Goal: Task Accomplishment & Management: Manage account settings

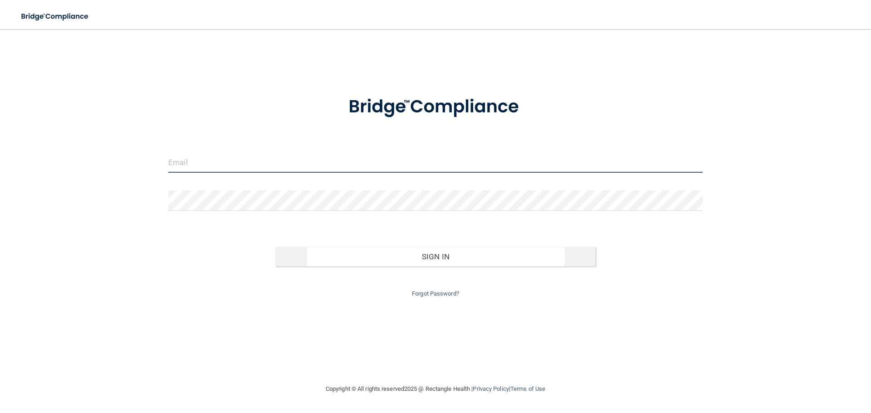
type input "[EMAIL_ADDRESS][DOMAIN_NAME]"
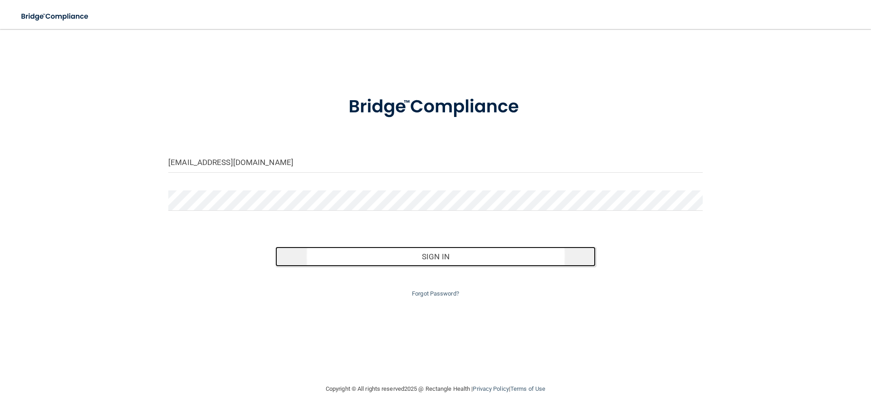
click at [398, 256] on button "Sign In" at bounding box center [435, 257] width 321 height 20
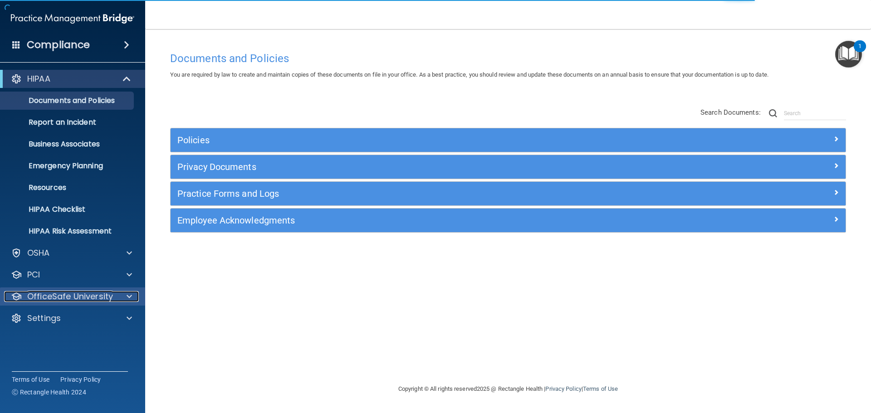
click at [92, 298] on p "OfficeSafe University" at bounding box center [70, 296] width 86 height 11
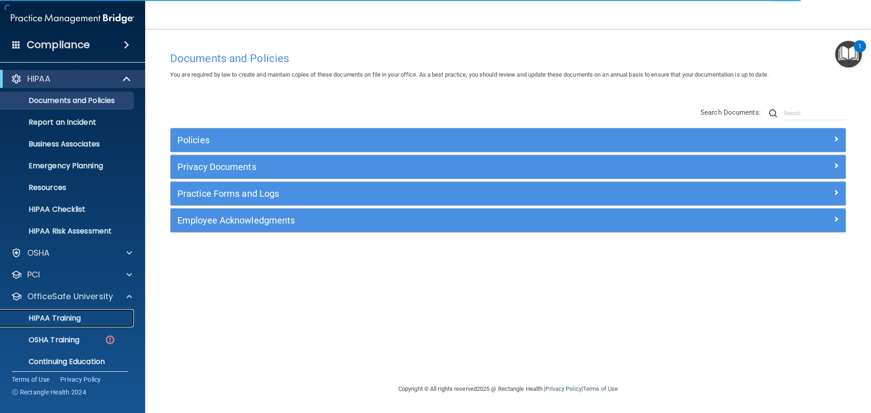
click at [79, 319] on p "HIPAA Training" at bounding box center [43, 318] width 75 height 9
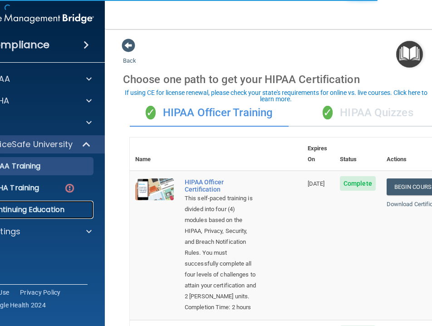
click at [27, 207] on p "Continuing Education" at bounding box center [28, 209] width 124 height 9
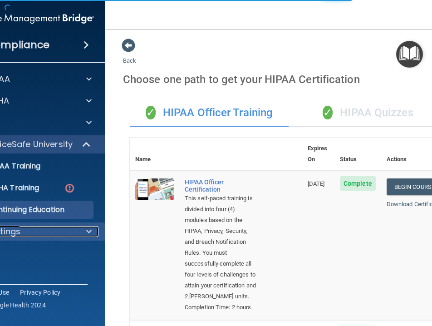
click at [27, 226] on div "Settings" at bounding box center [20, 231] width 112 height 11
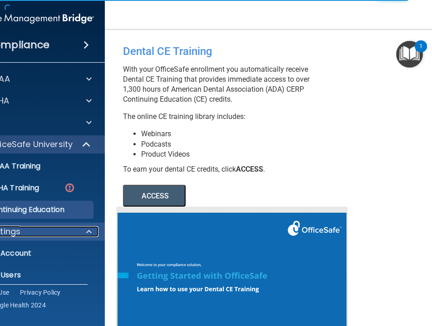
click at [32, 231] on div "Settings" at bounding box center [20, 231] width 112 height 11
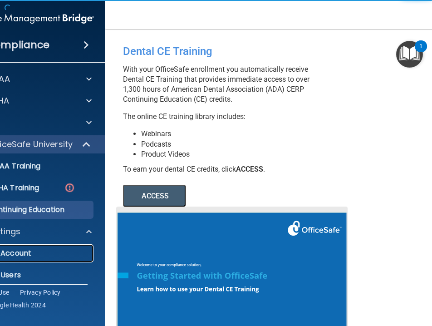
click at [38, 251] on p "My Account" at bounding box center [28, 253] width 124 height 9
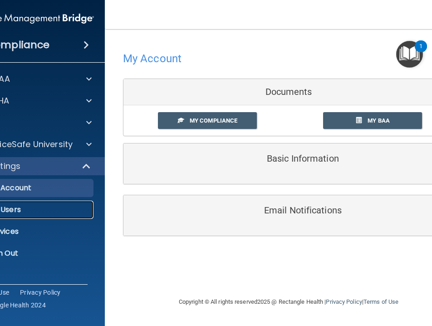
click at [28, 209] on p "My Users" at bounding box center [28, 209] width 124 height 9
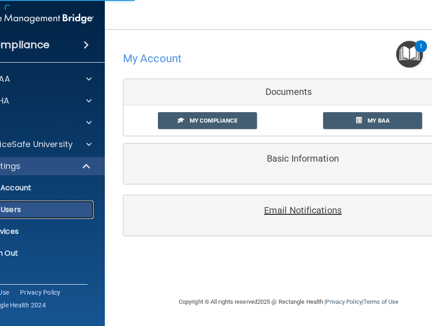
select select "20"
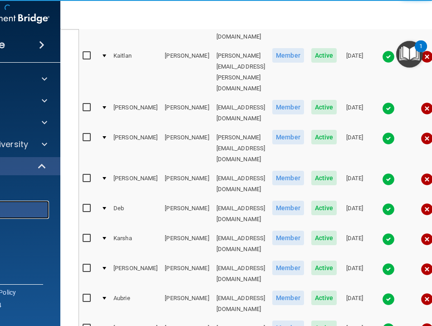
scroll to position [272, 0]
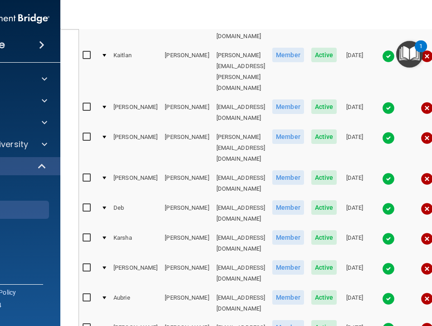
drag, startPoint x: 235, startPoint y: 245, endPoint x: 159, endPoint y: 247, distance: 76.2
copy tr "[EMAIL_ADDRESS][DOMAIN_NAME]"
